Goal: Navigation & Orientation: Find specific page/section

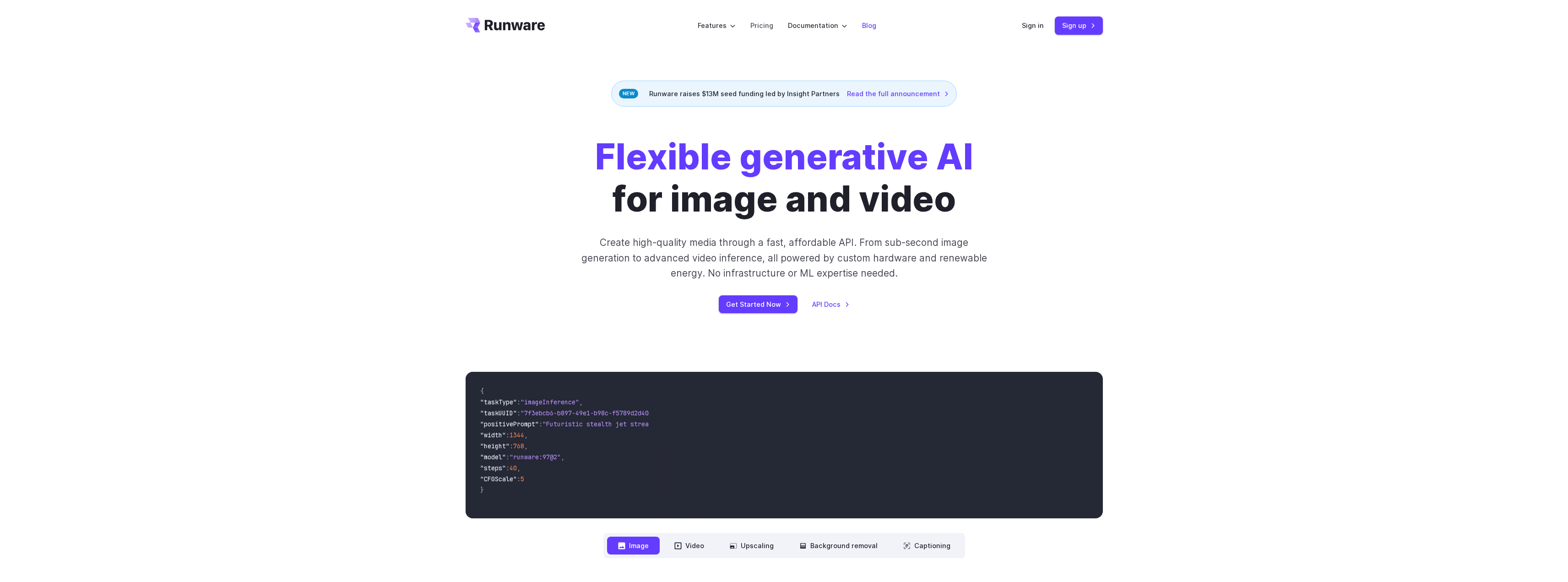
click at [864, 23] on link "Blog" at bounding box center [869, 25] width 14 height 10
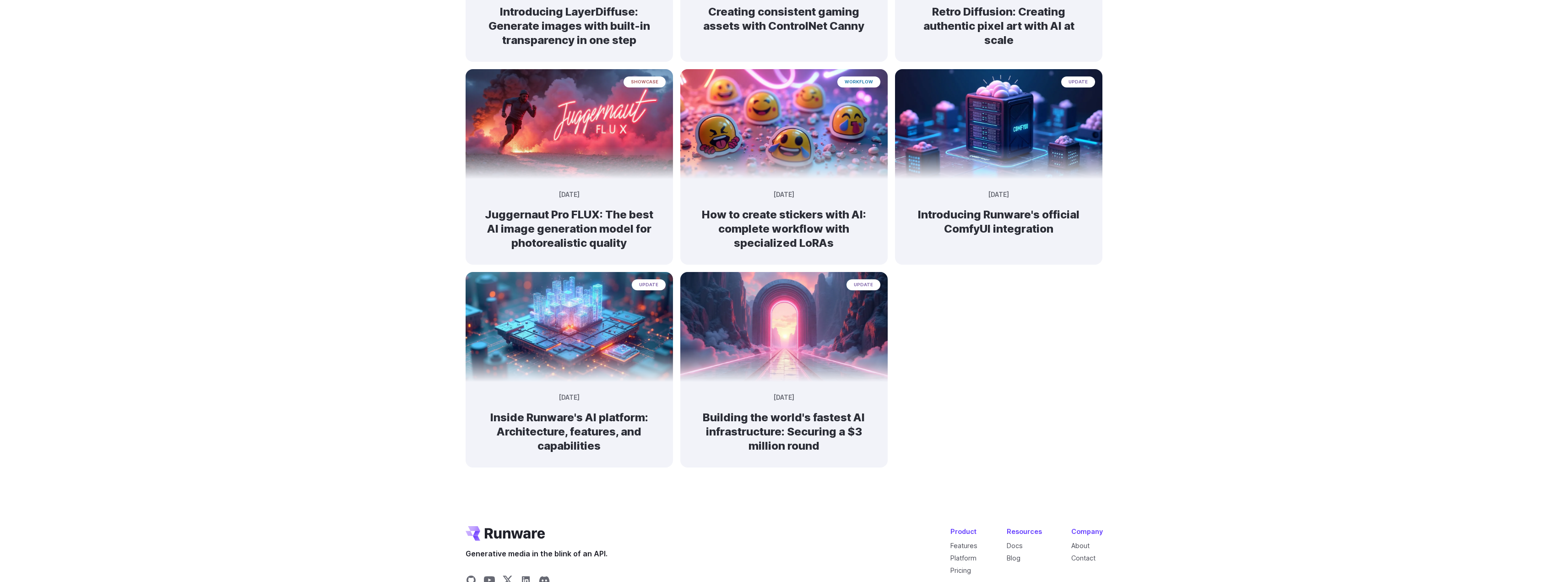
scroll to position [544, 0]
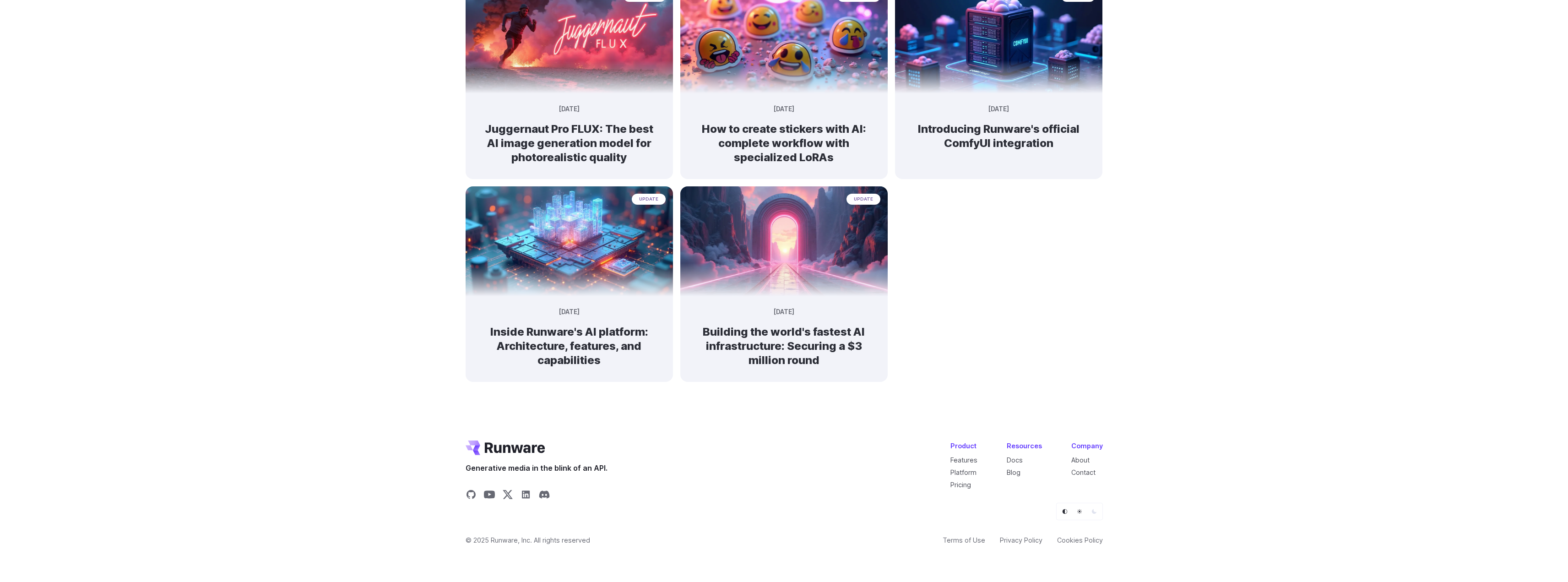
click at [967, 472] on link "Platform" at bounding box center [963, 472] width 26 height 8
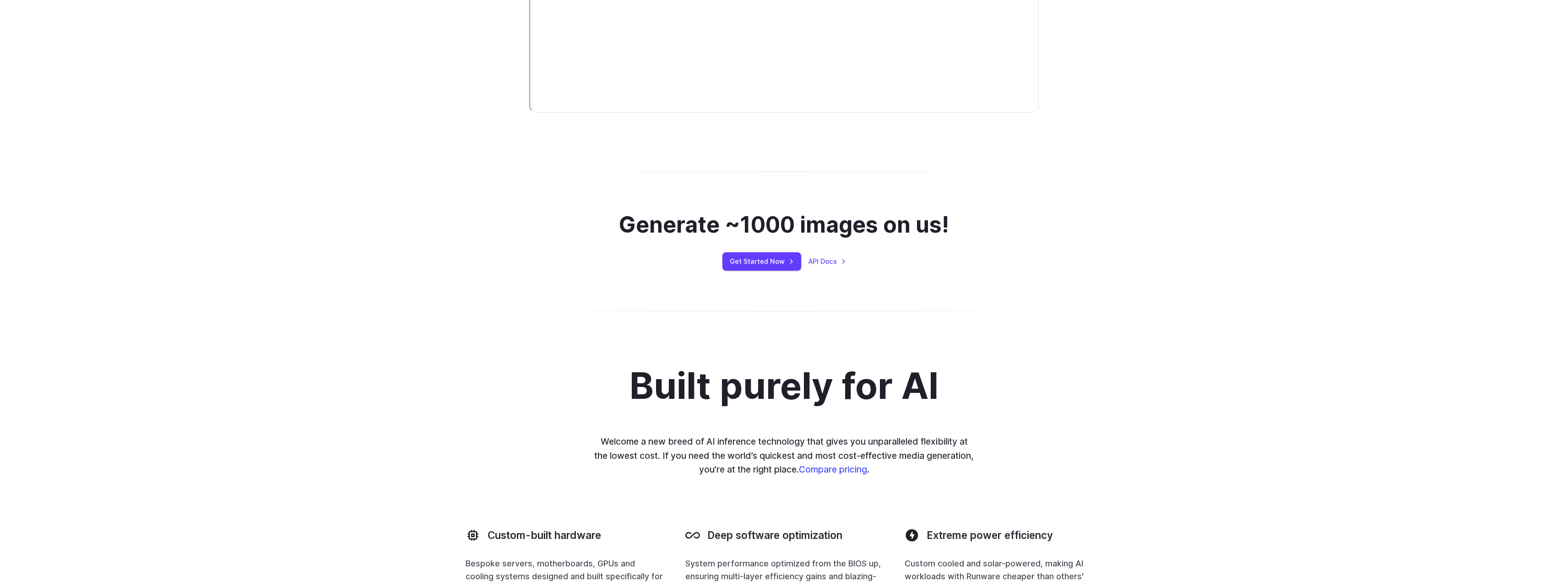
scroll to position [458, 0]
